Goal: Transaction & Acquisition: Purchase product/service

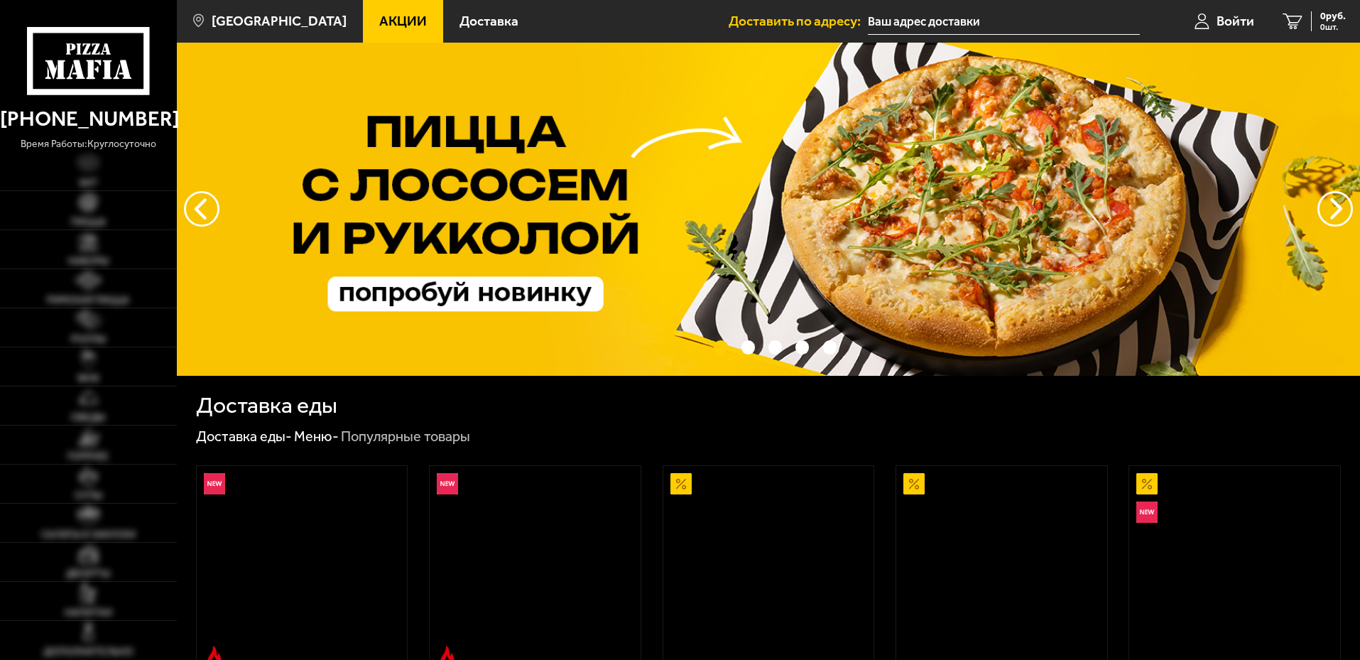
scroll to position [426, 0]
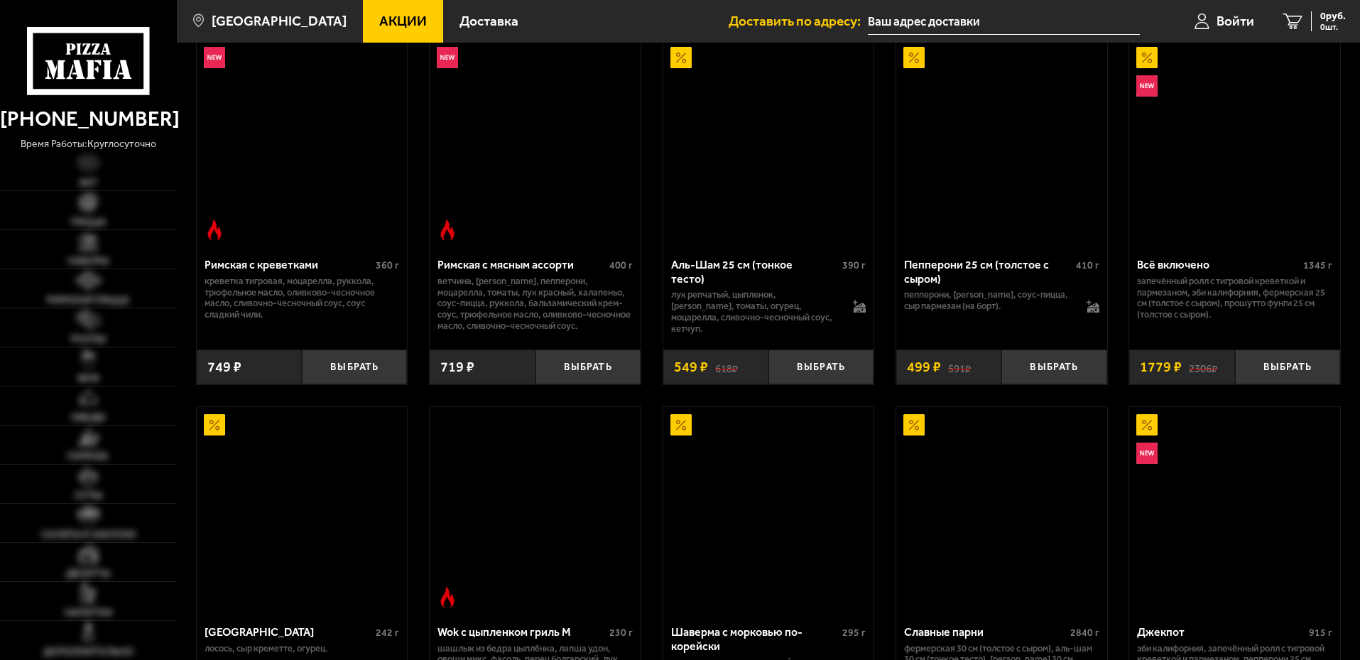
click at [757, 153] on img at bounding box center [768, 143] width 207 height 207
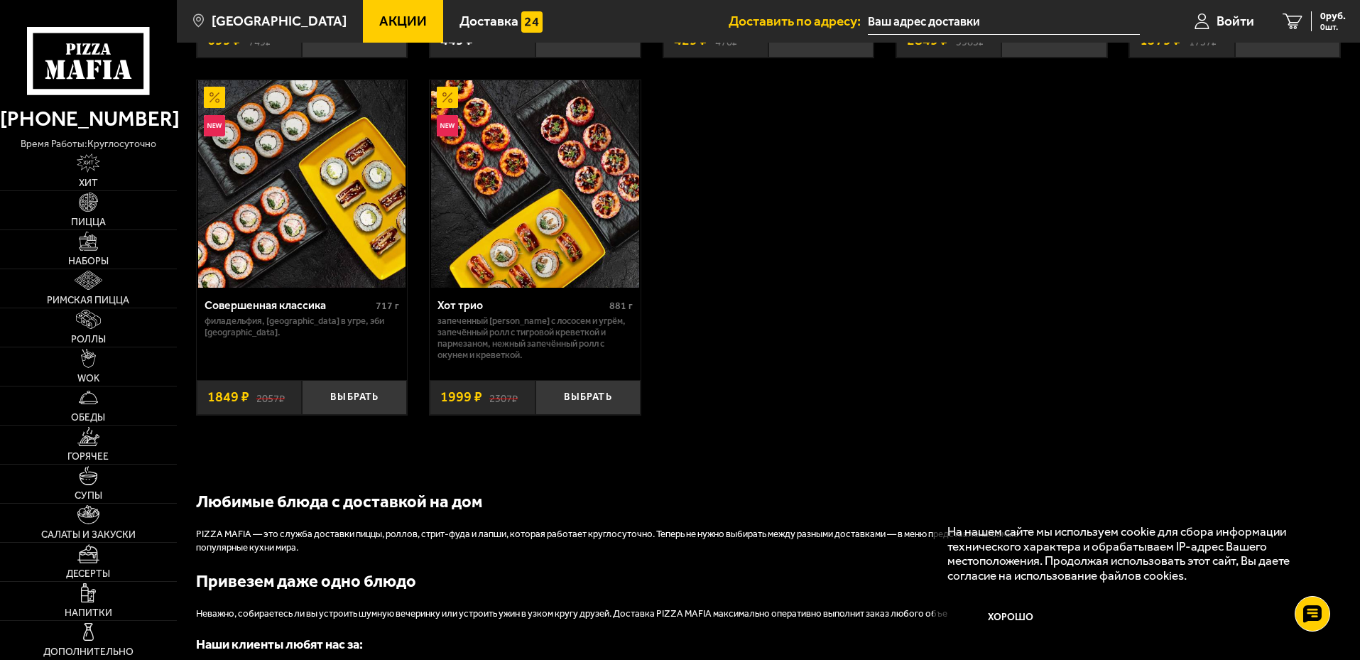
scroll to position [1136, 0]
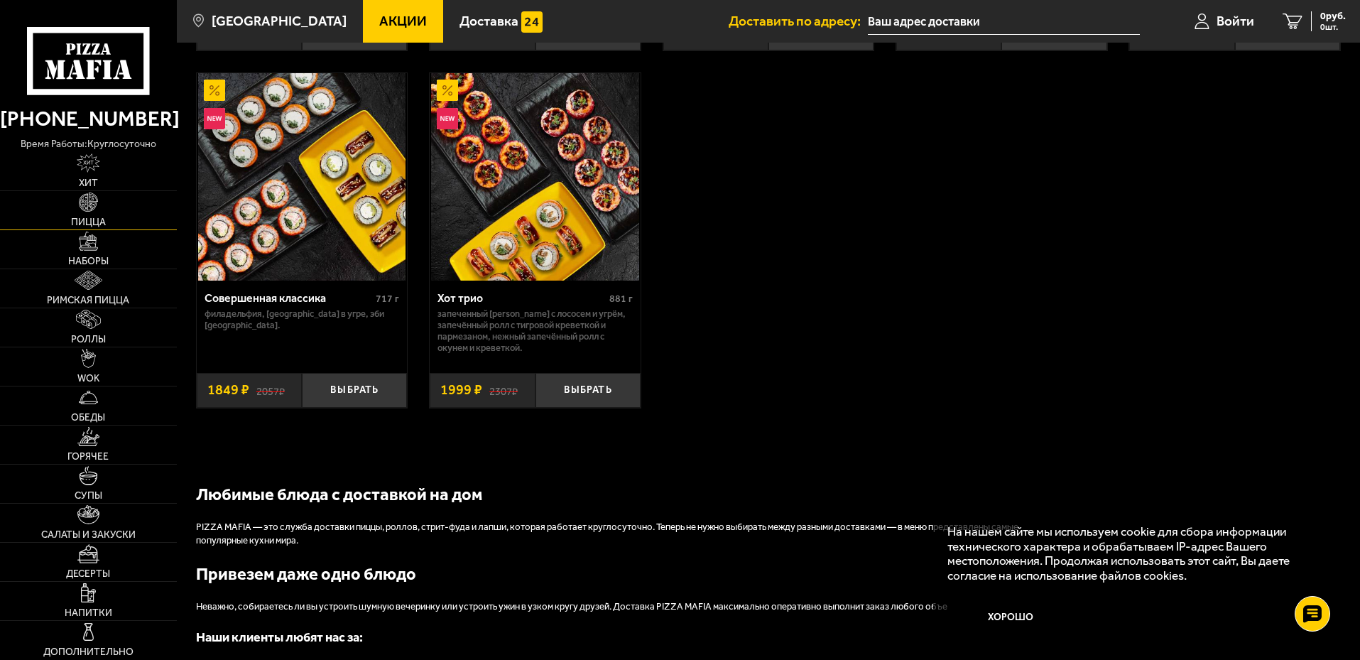
click at [90, 206] on img at bounding box center [88, 201] width 19 height 19
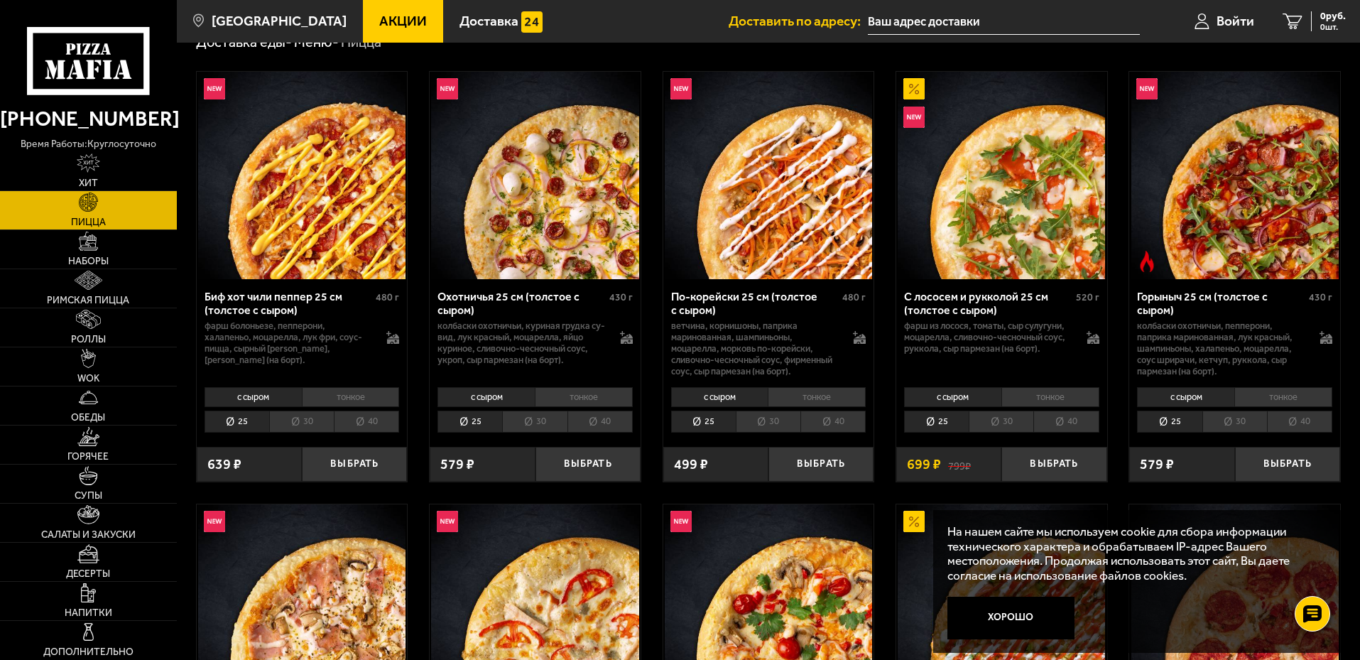
scroll to position [213, 0]
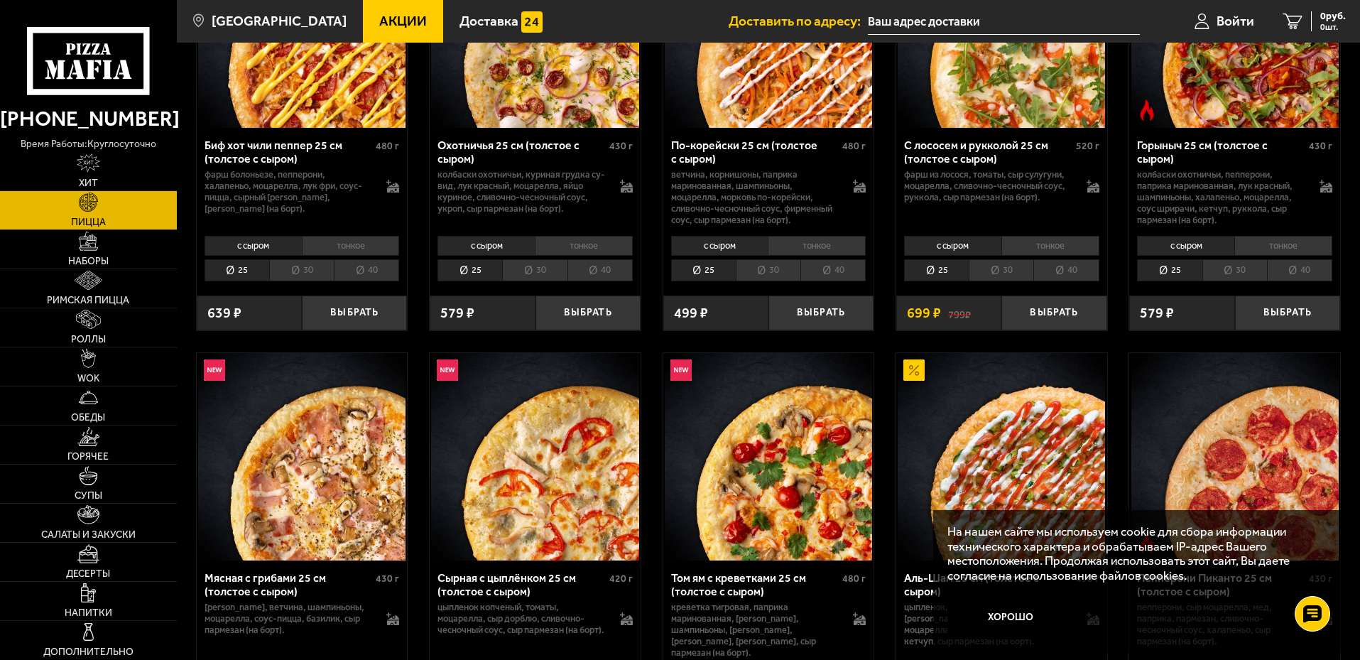
click at [1069, 271] on li "40" at bounding box center [1065, 270] width 65 height 22
